Goal: Transaction & Acquisition: Purchase product/service

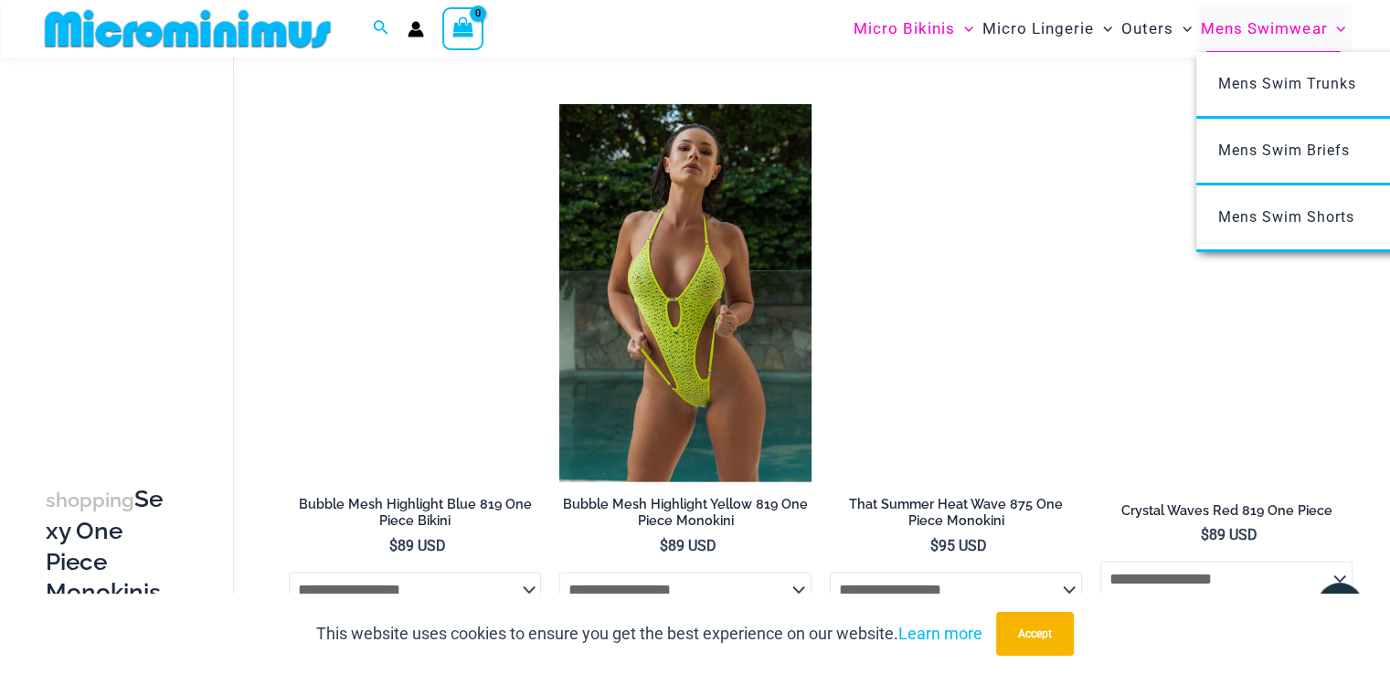
scroll to position [456, 0]
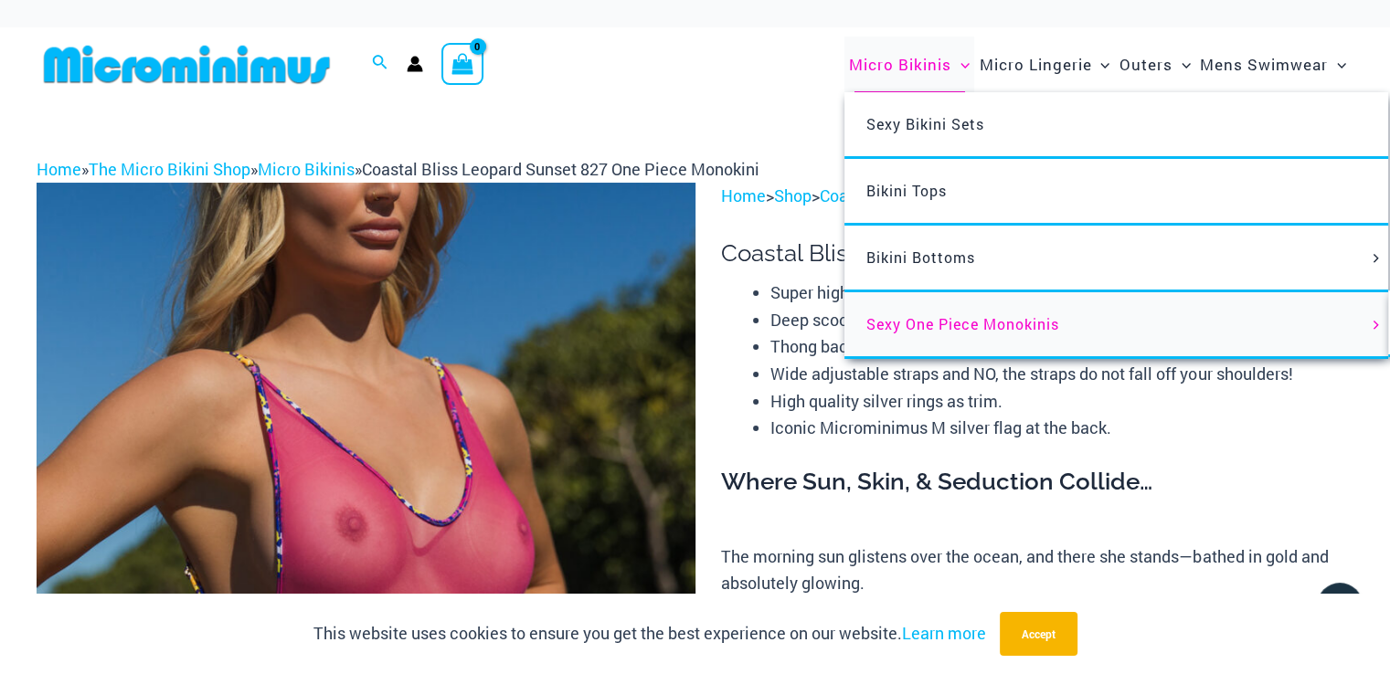
drag, startPoint x: 954, startPoint y: 322, endPoint x: 964, endPoint y: 307, distance: 17.7
click at [954, 323] on span "Sexy One Piece Monokinis" at bounding box center [962, 323] width 193 height 19
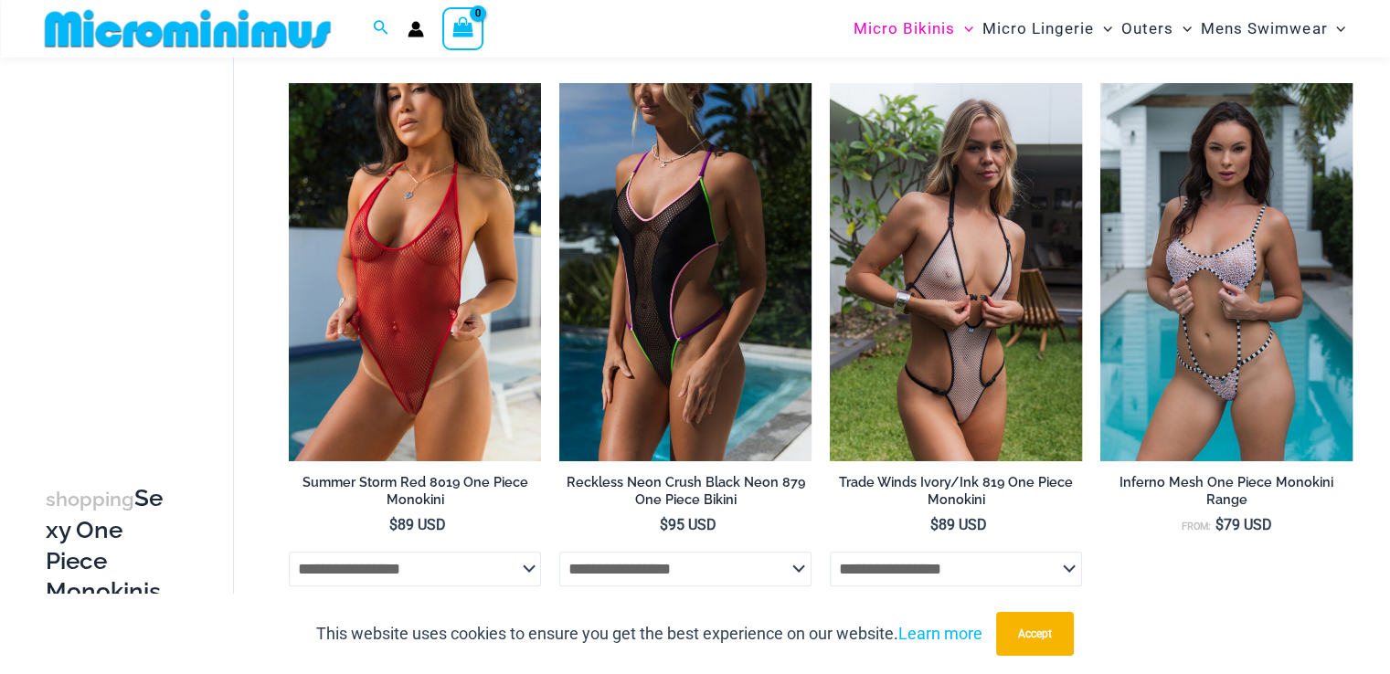
scroll to position [695, 0]
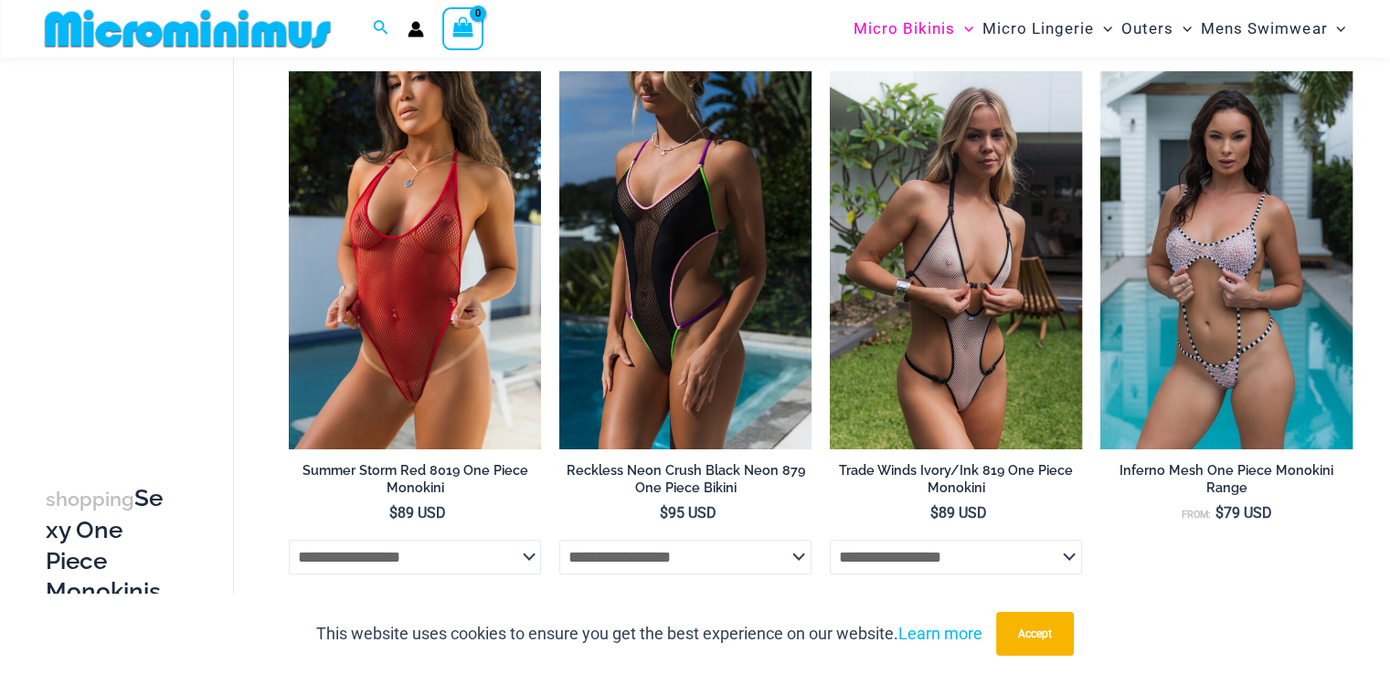
drag, startPoint x: 1396, startPoint y: 57, endPoint x: 1374, endPoint y: 166, distance: 111.8
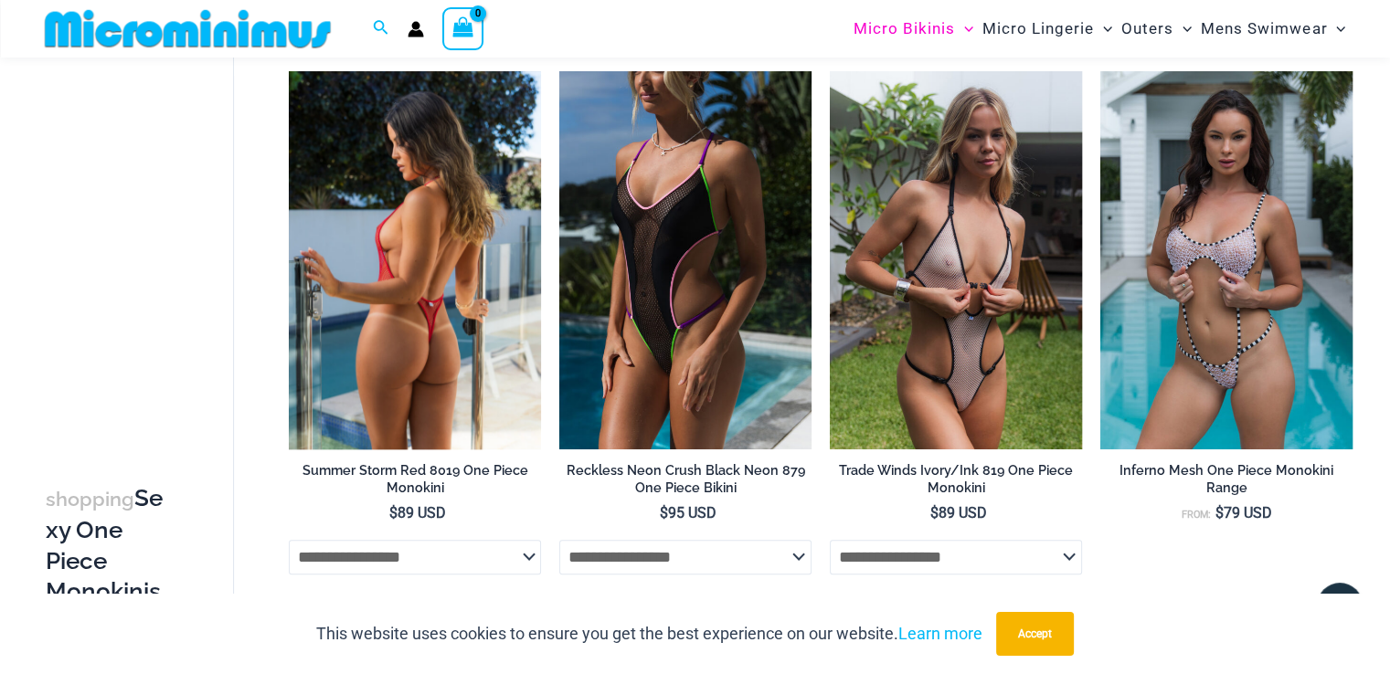
click at [482, 277] on img at bounding box center [415, 260] width 252 height 378
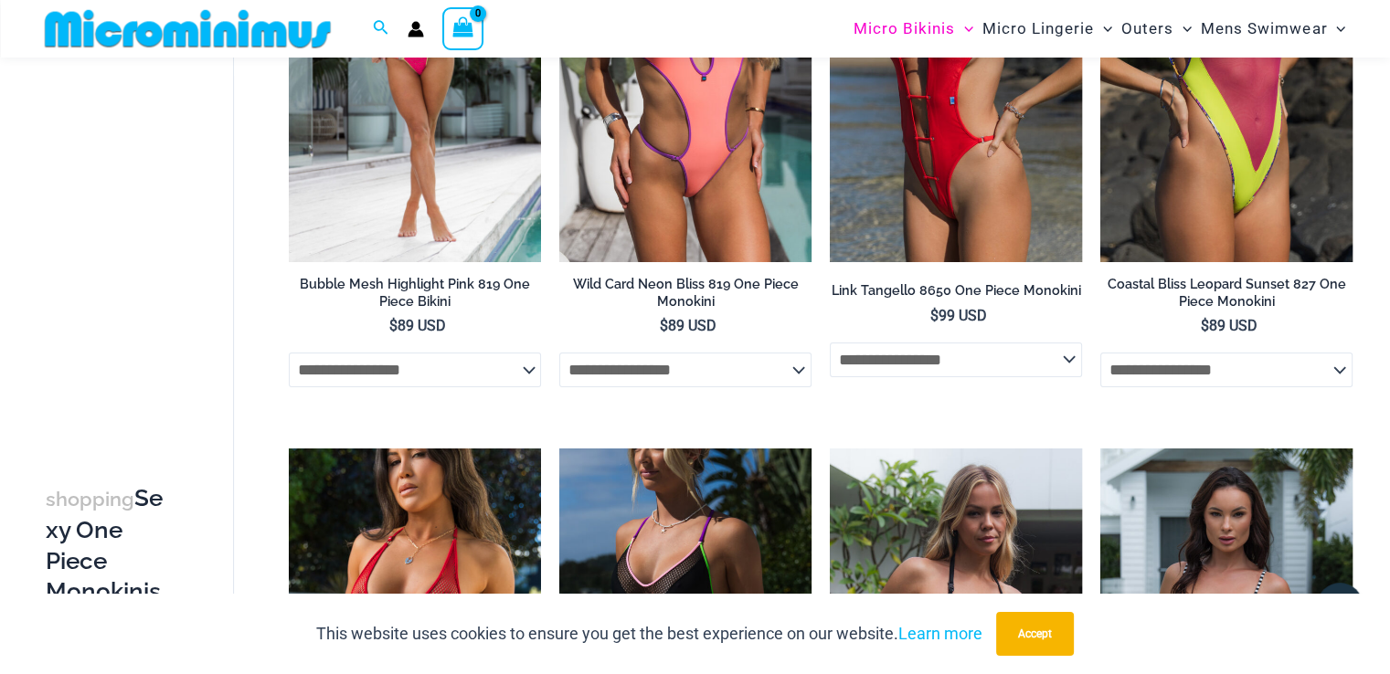
scroll to position [0, 0]
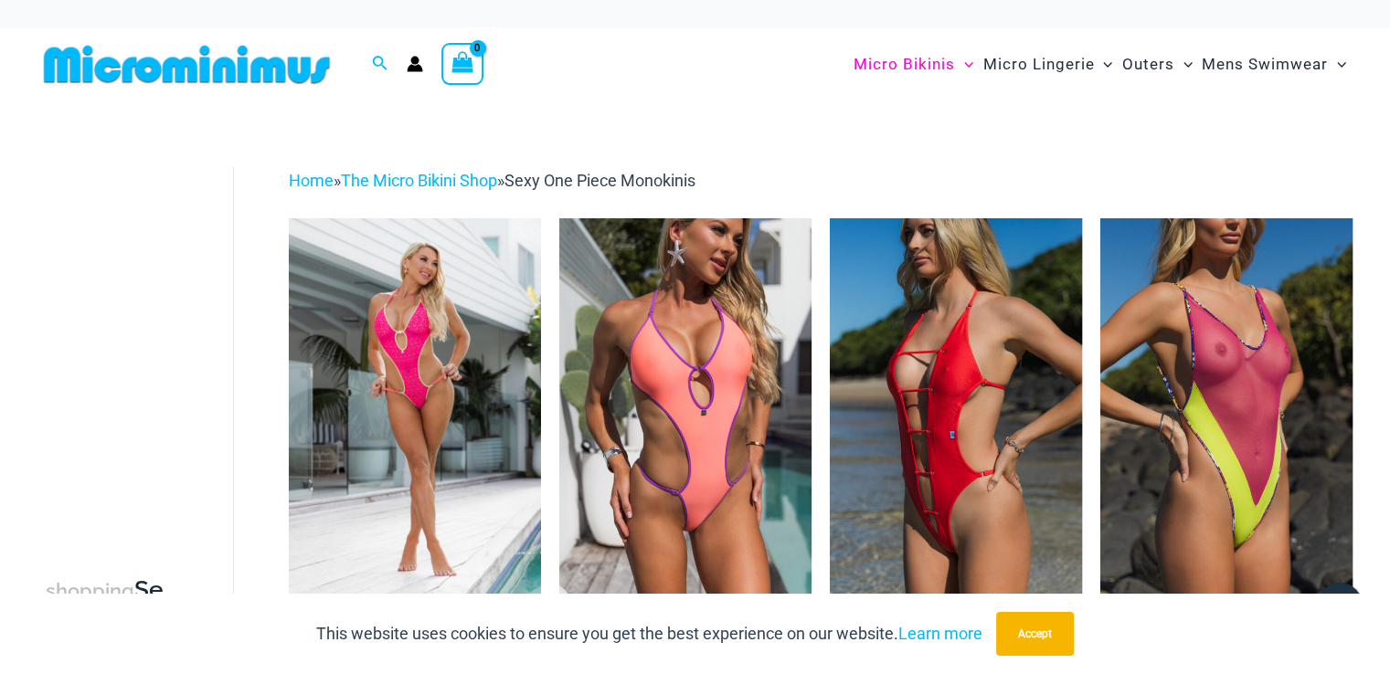
click at [407, 67] on icon "Account icon link" at bounding box center [415, 64] width 16 height 16
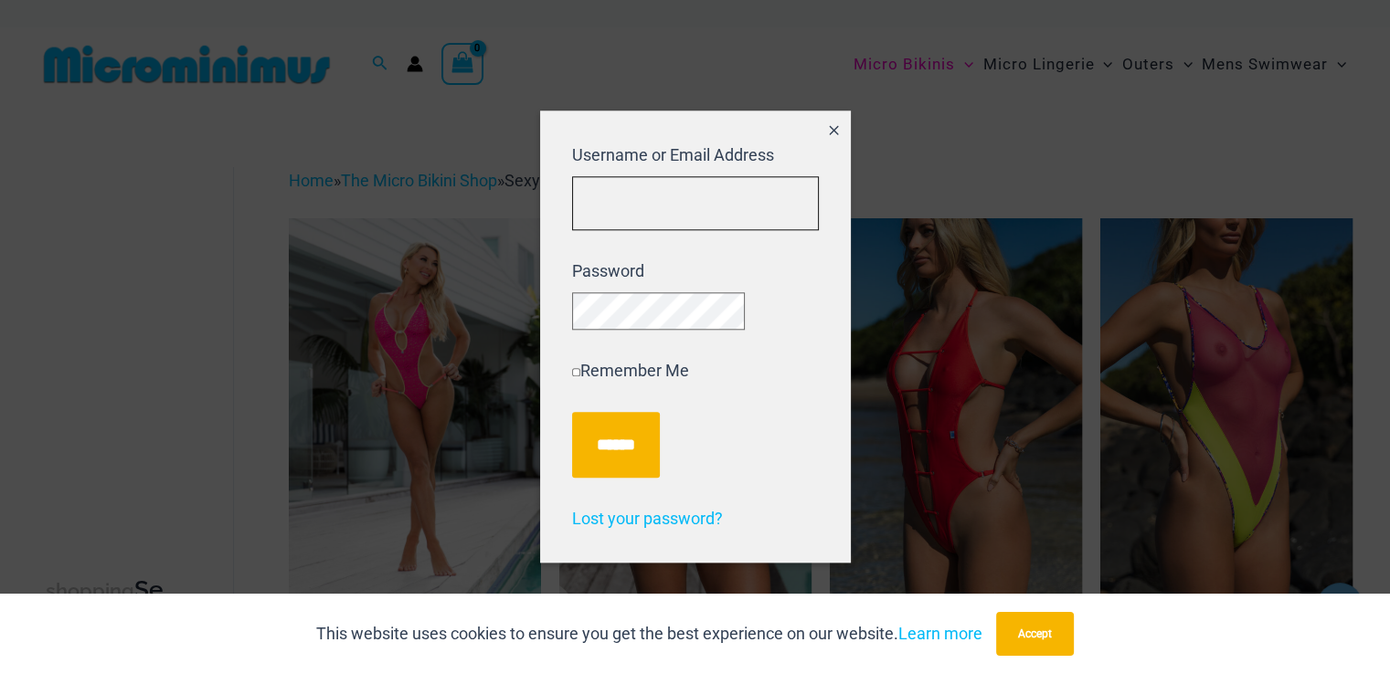
click at [606, 196] on input "Username or Email Address" at bounding box center [695, 203] width 247 height 54
click at [835, 125] on icon "Close popup" at bounding box center [833, 129] width 9 height 9
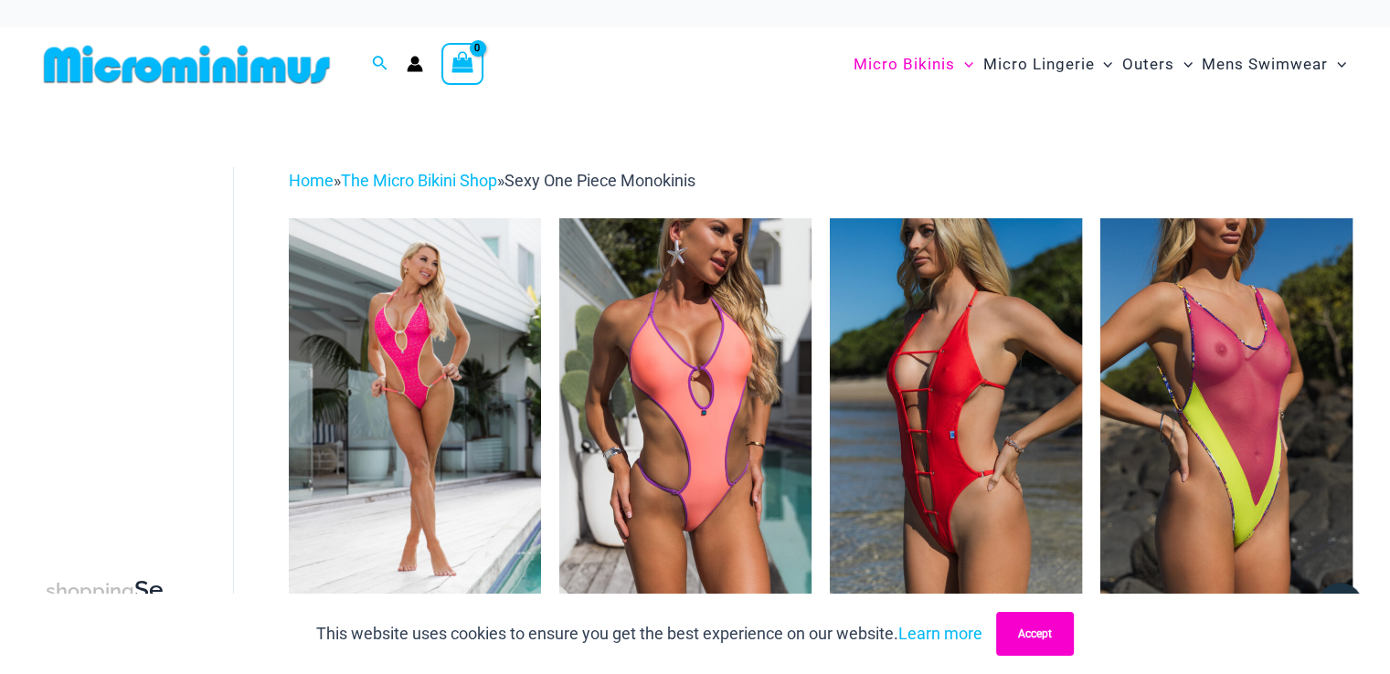
click at [1054, 624] on button "Accept" at bounding box center [1035, 634] width 78 height 44
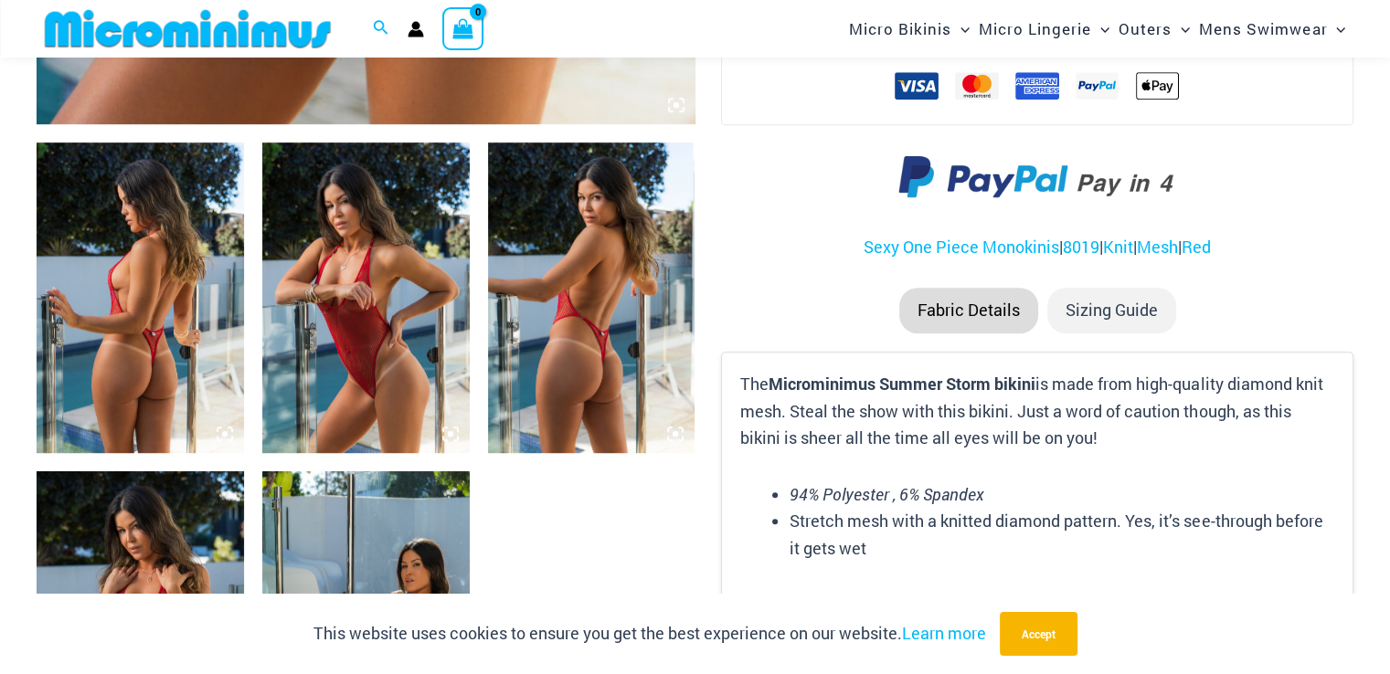
scroll to position [1130, 0]
